Goal: Task Accomplishment & Management: Manage account settings

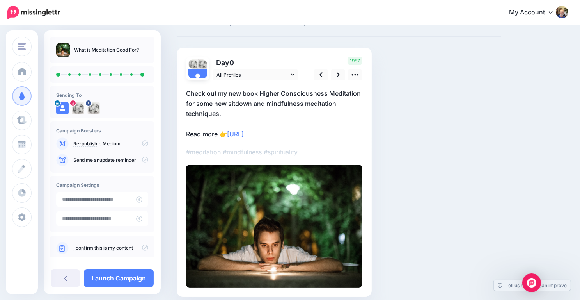
scroll to position [34, 0]
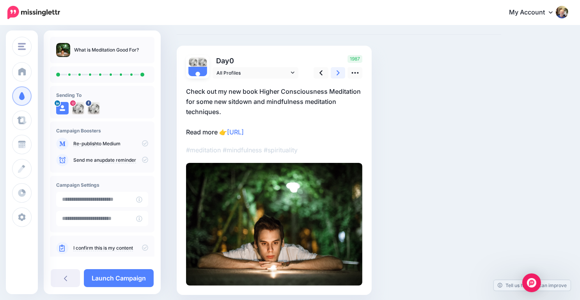
click at [338, 72] on icon at bounding box center [338, 72] width 3 height 5
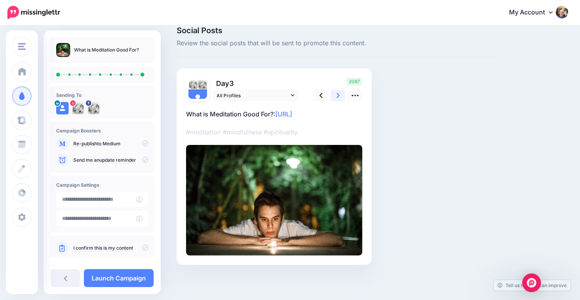
scroll to position [11, 0]
click at [339, 94] on icon at bounding box center [338, 96] width 3 height 8
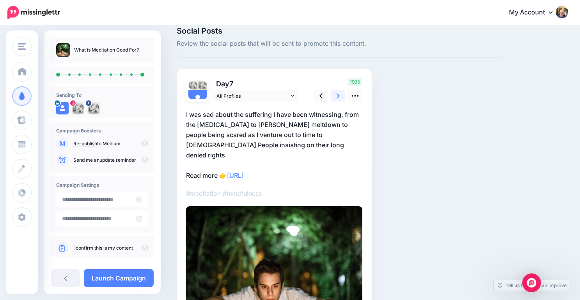
scroll to position [34, 0]
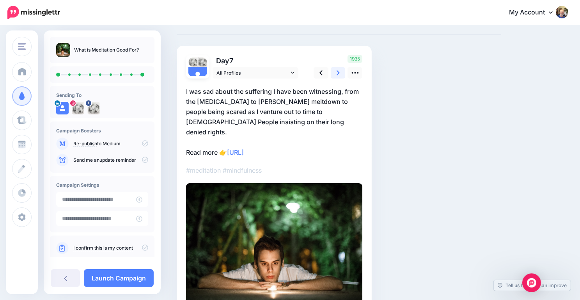
click at [339, 73] on icon at bounding box center [338, 72] width 3 height 5
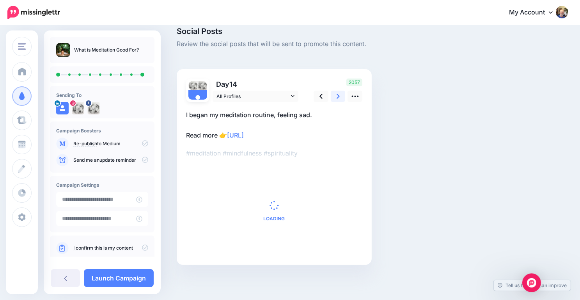
scroll to position [0, 0]
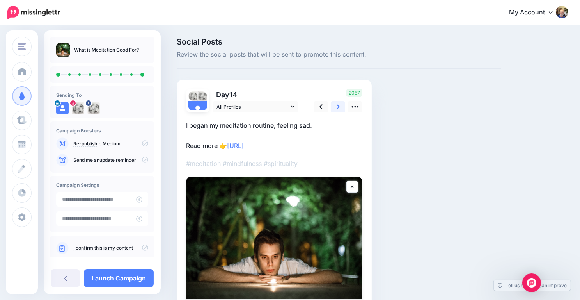
click at [340, 105] on link at bounding box center [338, 106] width 15 height 11
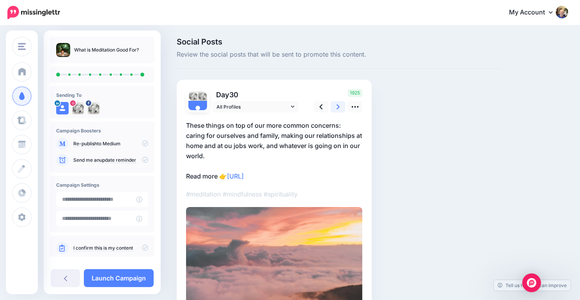
click at [337, 104] on icon at bounding box center [338, 107] width 3 height 8
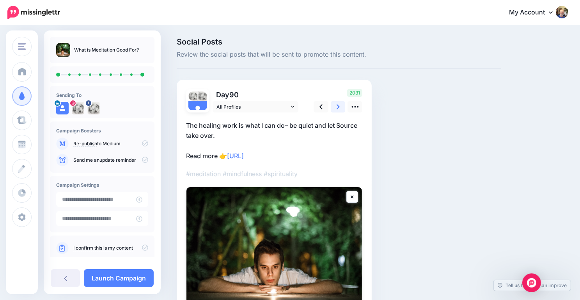
click at [333, 108] on link at bounding box center [338, 106] width 15 height 11
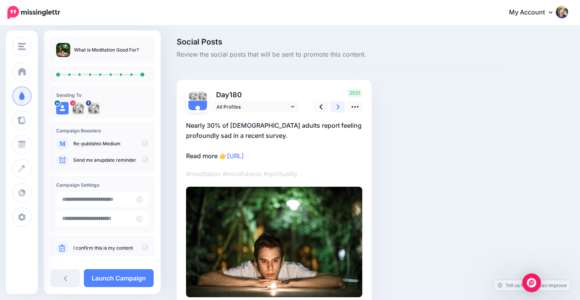
click at [339, 106] on icon at bounding box center [338, 107] width 3 height 8
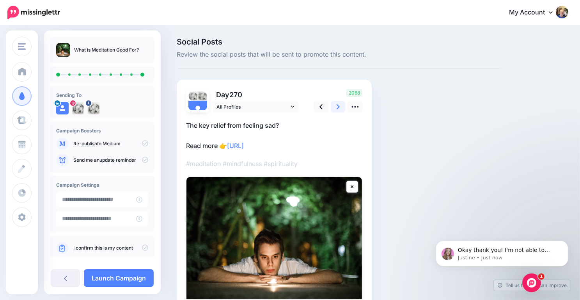
click at [339, 106] on icon at bounding box center [338, 107] width 3 height 8
click at [334, 104] on link at bounding box center [338, 106] width 15 height 11
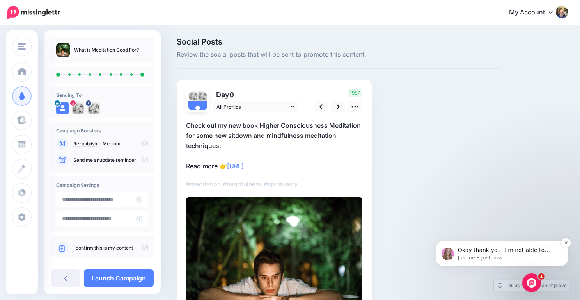
click at [493, 252] on p "Okay thank you! I'm not able to replicate the issue on my end so would you be a…" at bounding box center [507, 250] width 101 height 8
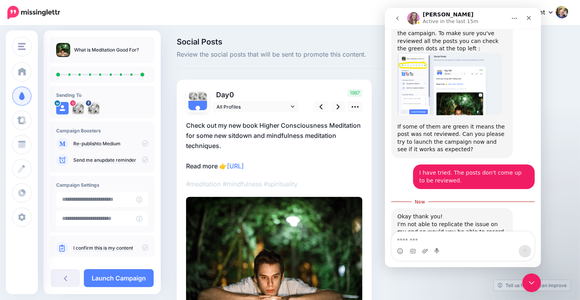
scroll to position [374, 0]
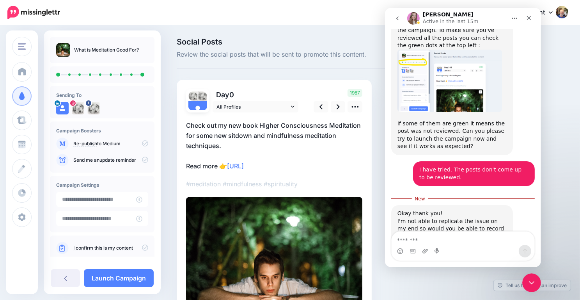
click at [404, 238] on textarea "Message…" at bounding box center [462, 237] width 143 height 13
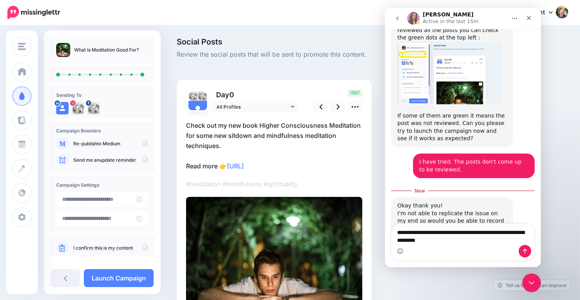
type textarea "**********"
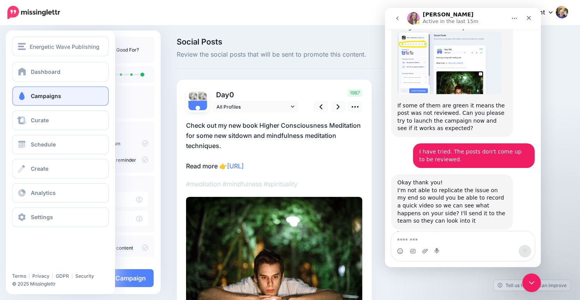
click at [42, 98] on span "Campaigns" at bounding box center [46, 95] width 30 height 7
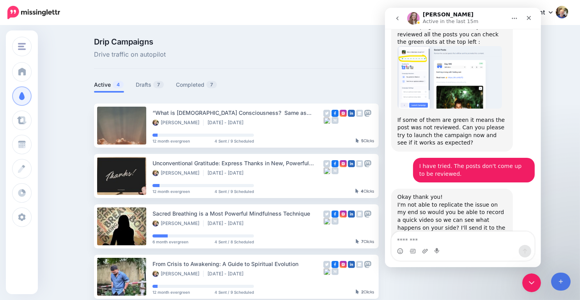
scroll to position [393, 0]
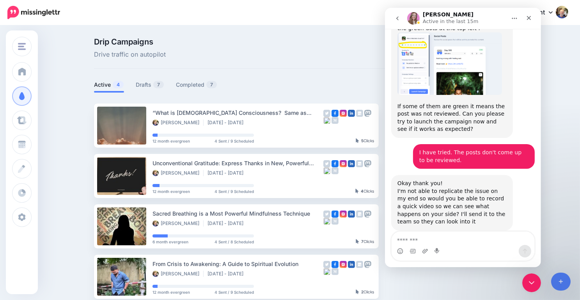
click at [514, 17] on icon "Home" at bounding box center [514, 18] width 6 height 6
drag, startPoint x: 488, startPoint y: 16, endPoint x: 514, endPoint y: 32, distance: 30.8
click at [514, 26] on div "Justine Active in the last 15m Expand window Download transcript" at bounding box center [463, 18] width 146 height 15
click at [532, 277] on icon "Close Intercom Messenger" at bounding box center [530, 281] width 9 height 9
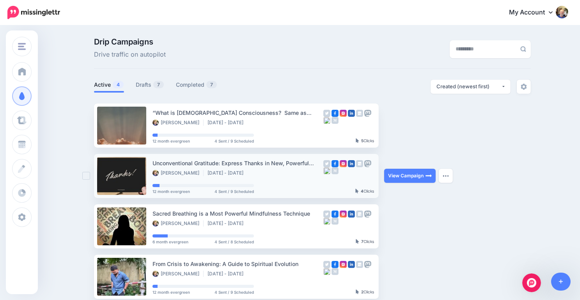
scroll to position [392, 0]
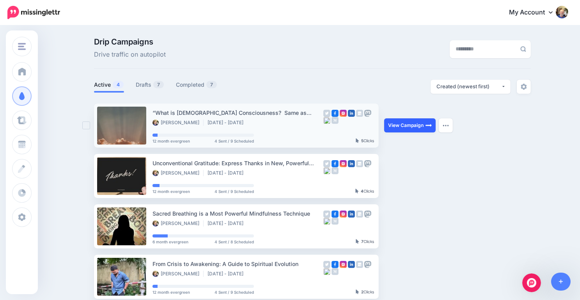
click at [404, 127] on link "View Campaign" at bounding box center [409, 125] width 51 height 14
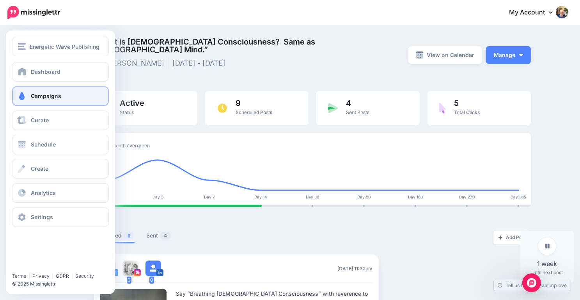
click at [53, 89] on link "Campaigns" at bounding box center [60, 96] width 97 height 20
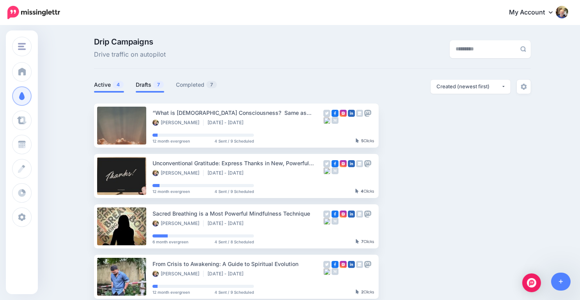
click at [148, 84] on link "Drafts 7" at bounding box center [150, 84] width 28 height 9
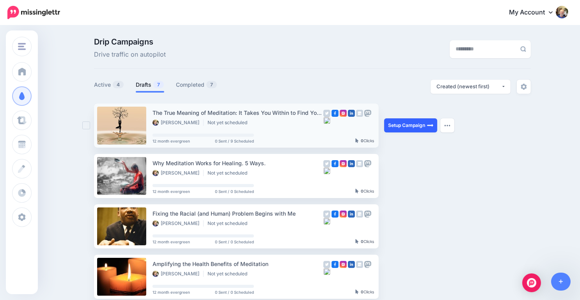
click at [398, 130] on link "Setup Campaign" at bounding box center [410, 125] width 53 height 14
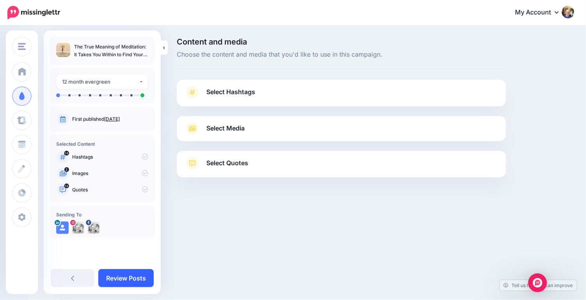
click at [122, 271] on link "Review Posts" at bounding box center [125, 278] width 55 height 18
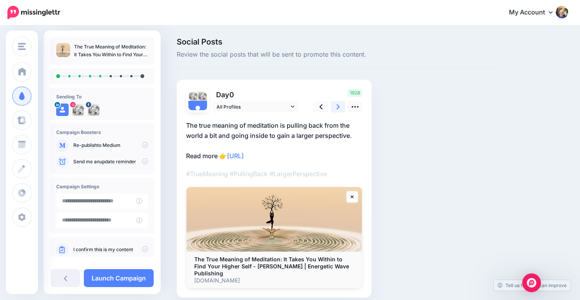
click at [338, 105] on icon at bounding box center [338, 107] width 3 height 8
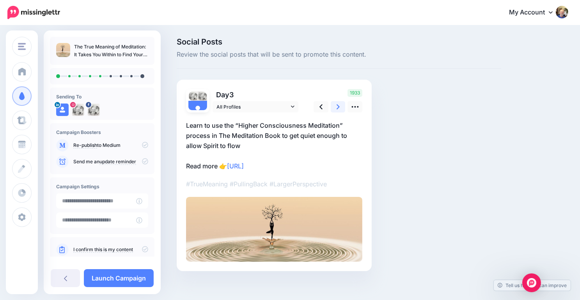
click at [338, 105] on icon at bounding box center [338, 107] width 3 height 8
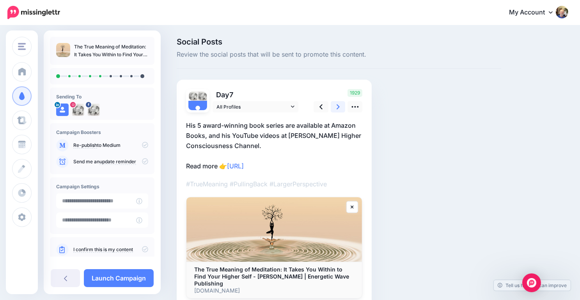
click at [338, 105] on icon at bounding box center [338, 107] width 3 height 8
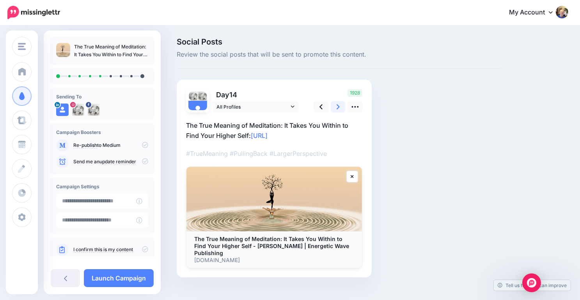
click at [338, 105] on icon at bounding box center [338, 107] width 3 height 8
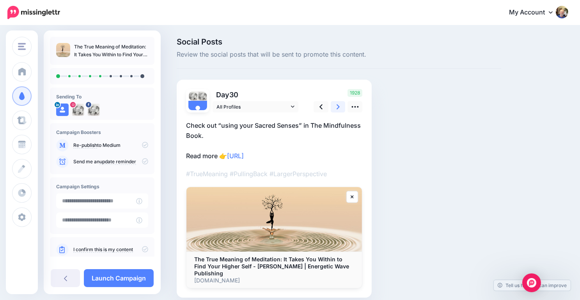
click at [338, 105] on icon at bounding box center [338, 107] width 3 height 8
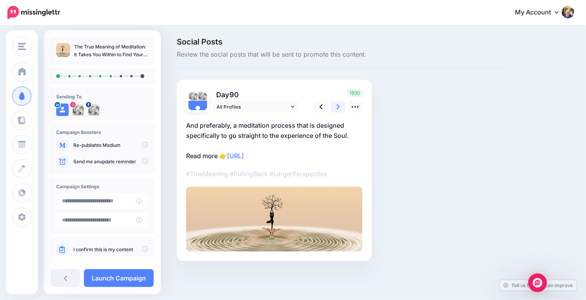
click at [338, 105] on icon at bounding box center [338, 107] width 3 height 8
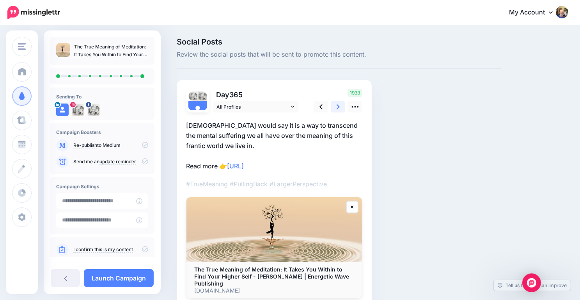
click at [338, 105] on icon at bounding box center [338, 107] width 3 height 8
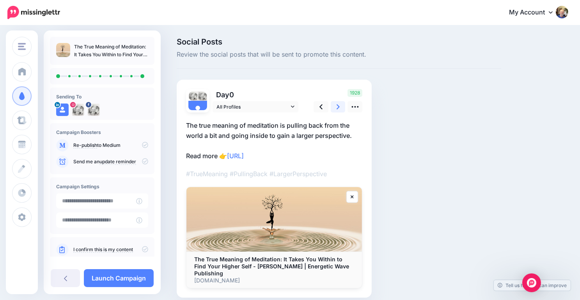
click at [338, 105] on icon at bounding box center [338, 107] width 3 height 8
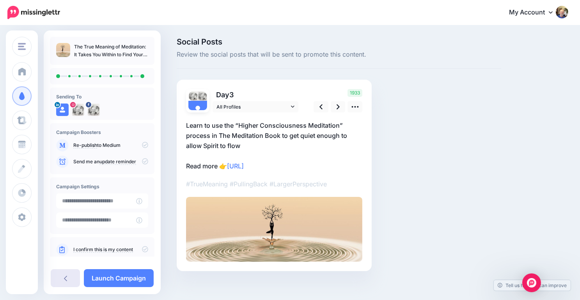
click at [62, 273] on link at bounding box center [65, 278] width 29 height 18
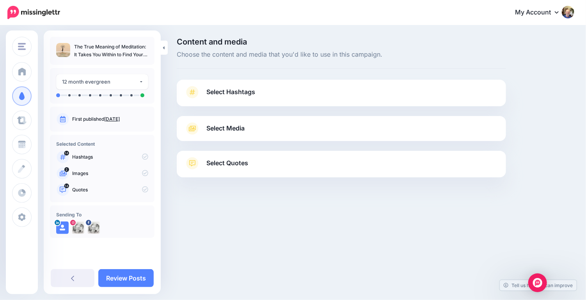
click at [221, 125] on span "Select Media" at bounding box center [225, 128] width 38 height 11
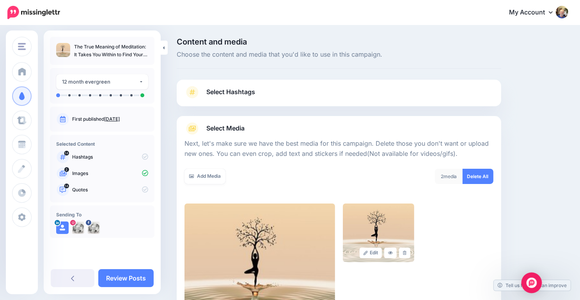
click at [532, 286] on img "Open Intercom Messenger" at bounding box center [532, 282] width 10 height 10
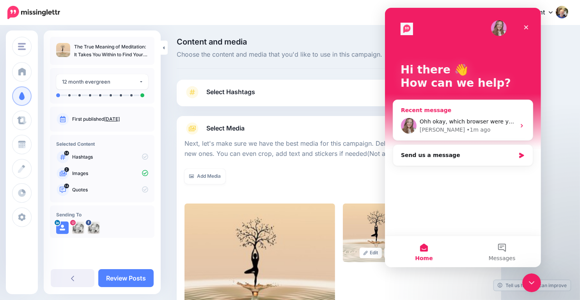
click at [483, 122] on span "Ohh okay, which browser were you using before?" at bounding box center [486, 121] width 135 height 6
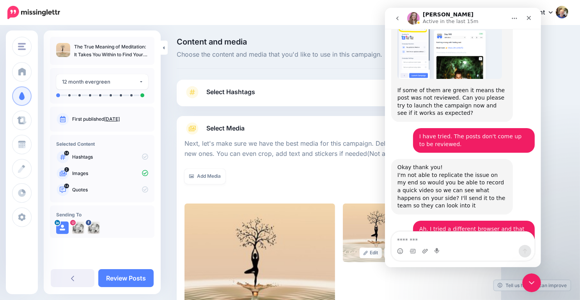
scroll to position [424, 0]
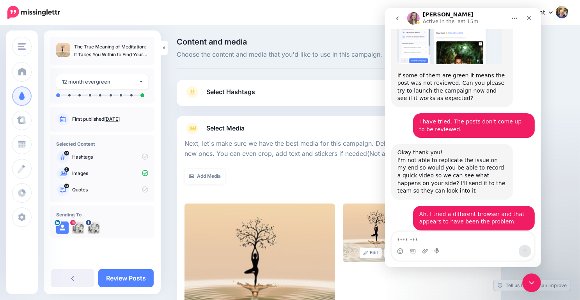
click at [399, 238] on textarea "Message…" at bounding box center [462, 237] width 143 height 13
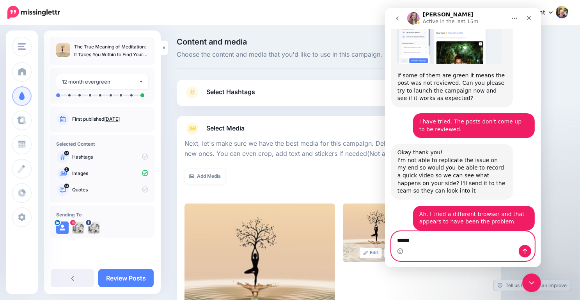
type textarea "*******"
